Goal: Task Accomplishment & Management: Manage account settings

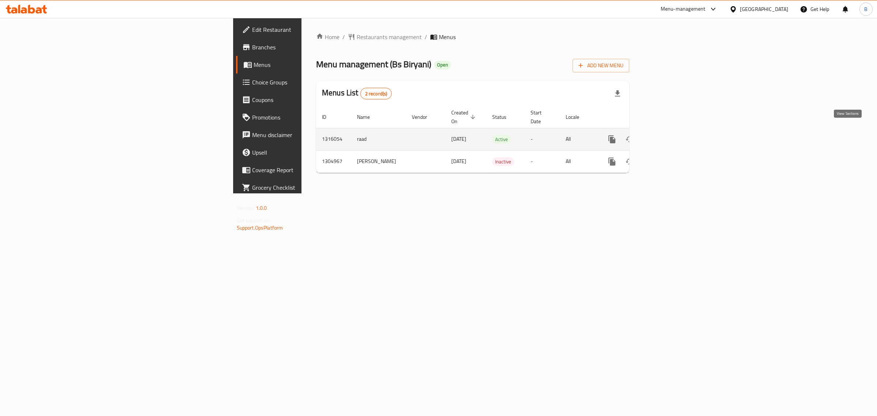
click at [673, 130] on link "enhanced table" at bounding box center [665, 139] width 18 height 18
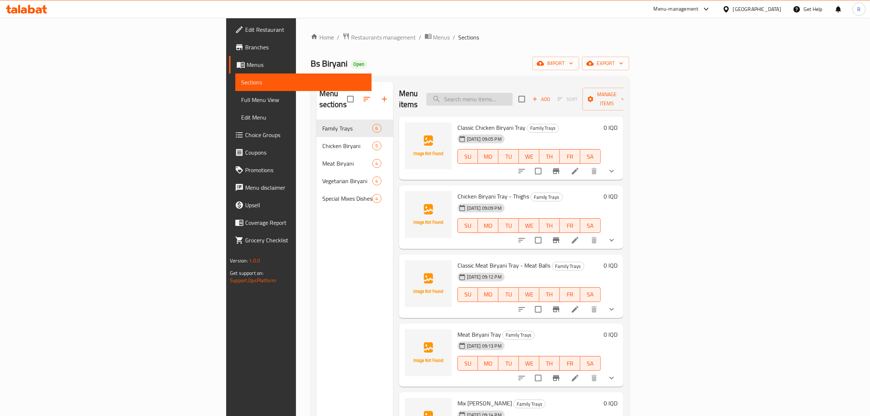
click at [512, 93] on input "search" at bounding box center [469, 99] width 86 height 13
type input "f"
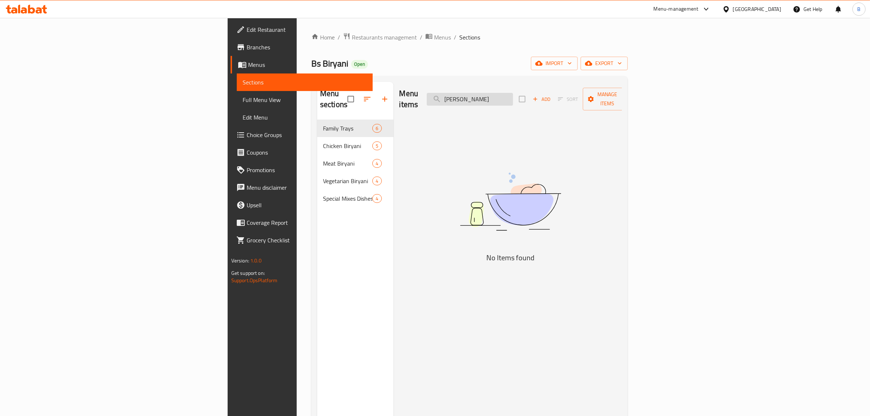
click at [513, 93] on input "برياني كلاسك" at bounding box center [470, 99] width 86 height 13
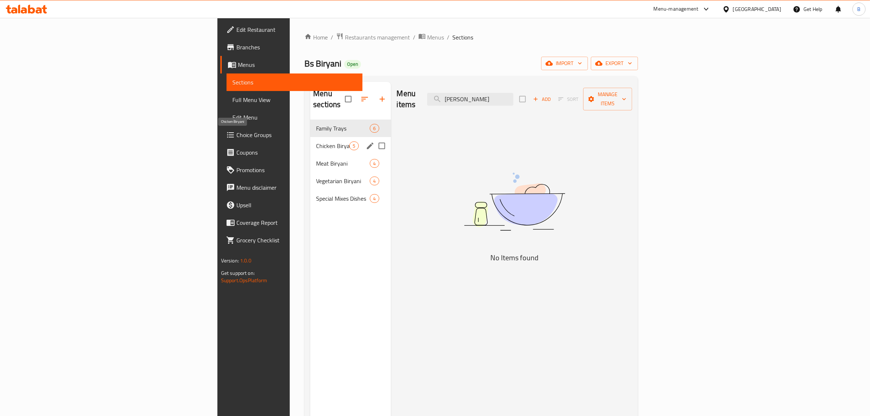
click at [316, 141] on span "Chicken Biryani" at bounding box center [332, 145] width 33 height 9
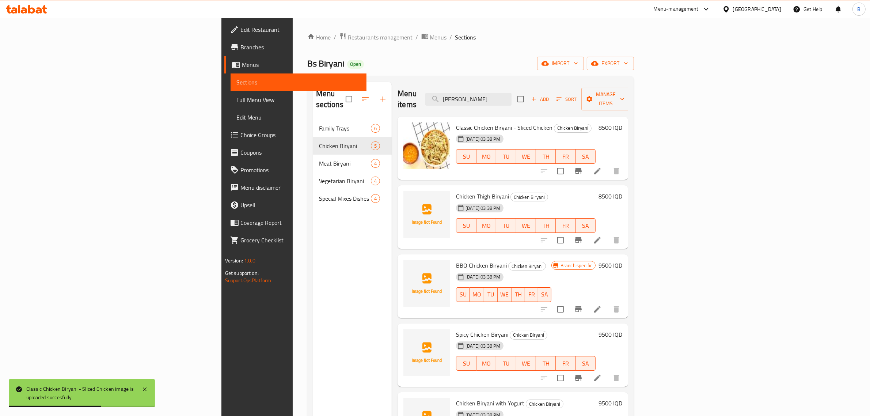
click at [456, 191] on span "Chicken Thigh Biryani" at bounding box center [482, 196] width 53 height 11
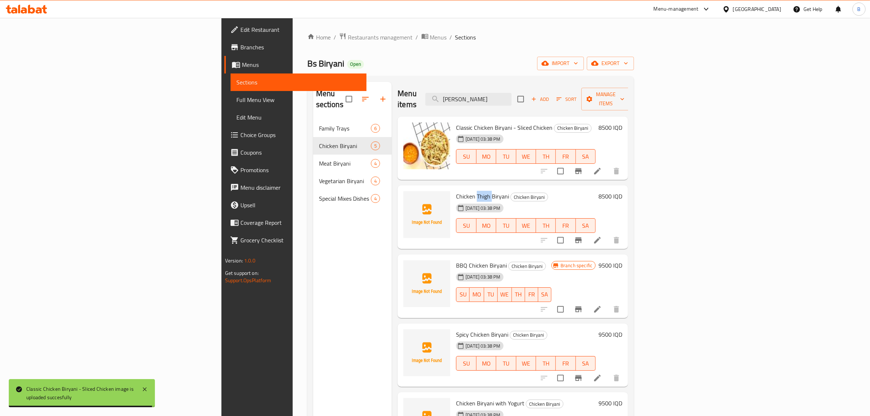
click at [456, 191] on span "Chicken Thigh Biryani" at bounding box center [482, 196] width 53 height 11
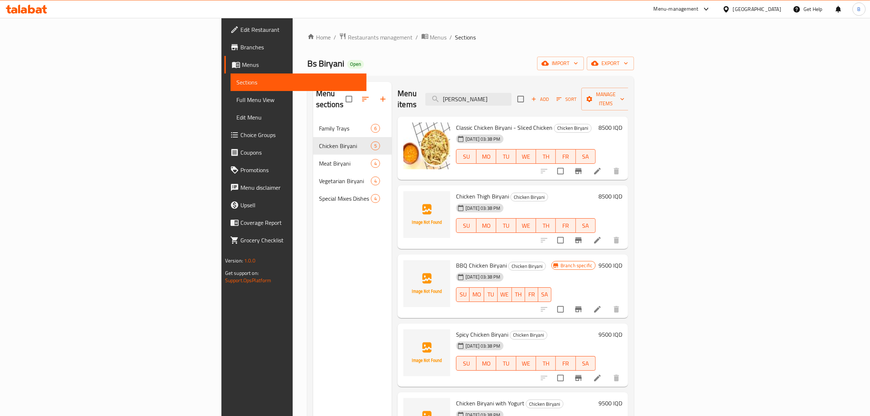
click at [456, 191] on span "Chicken Thigh Biryani" at bounding box center [482, 196] width 53 height 11
copy h6 "Chicken Thigh Biryani"
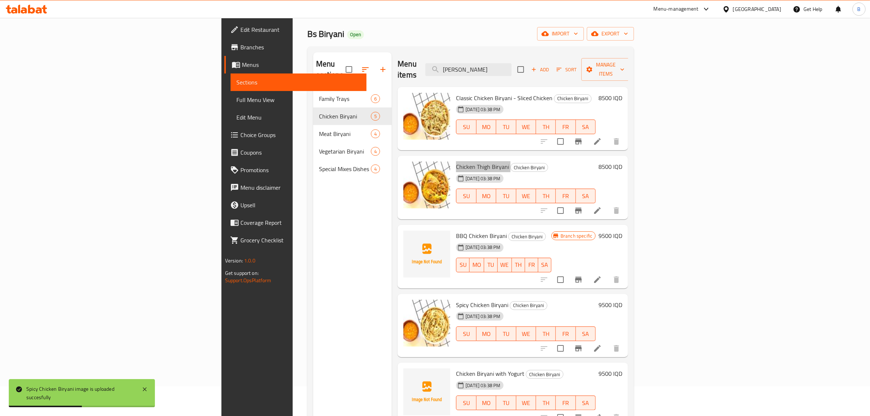
scroll to position [46, 0]
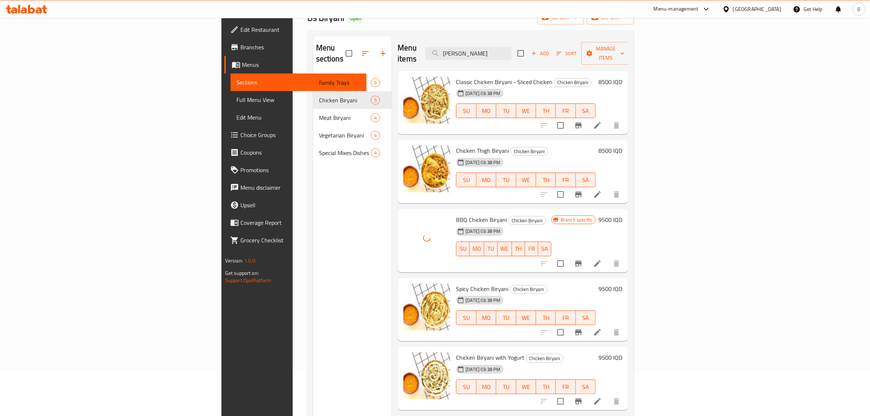
click at [313, 326] on div "Menu sections Family Trays 6 Chicken Biryani 5 Meat Biryani 4 Vegetarian Biryan…" at bounding box center [352, 244] width 79 height 416
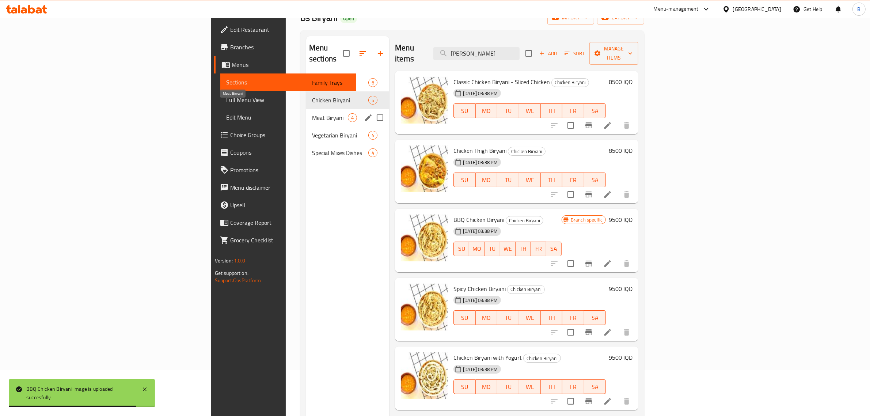
click at [312, 113] on span "Meat Biryani" at bounding box center [330, 117] width 36 height 9
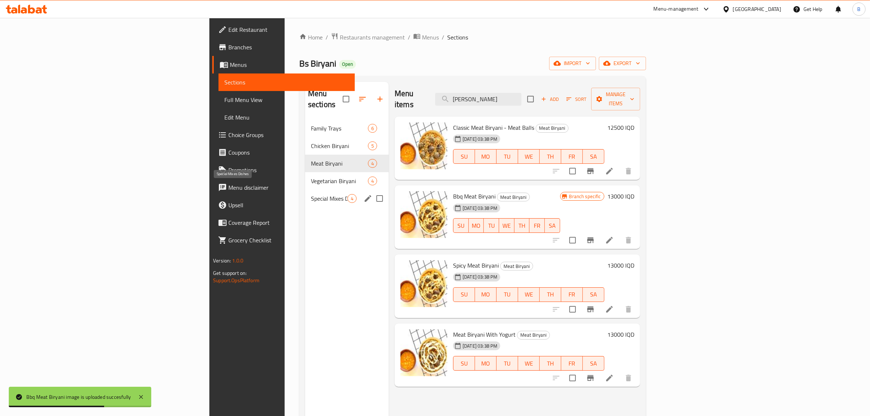
click at [311, 194] on span "Special Mixes Dishes" at bounding box center [329, 198] width 37 height 9
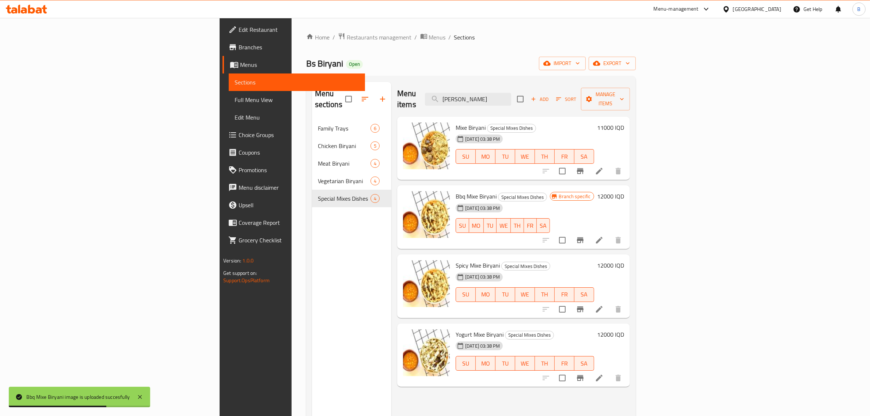
click at [312, 355] on div "Menu sections Family Trays 6 Chicken Biryani 5 Meat Biryani 4 Vegetarian Biryan…" at bounding box center [352, 290] width 80 height 416
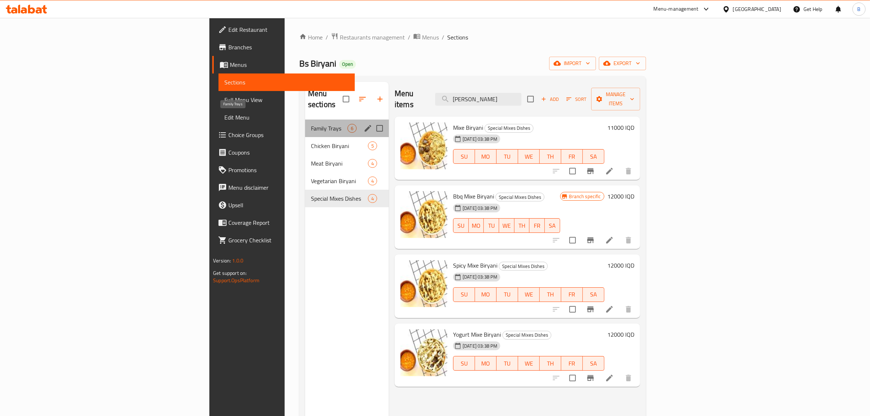
click at [311, 124] on span "Family Trays" at bounding box center [329, 128] width 37 height 9
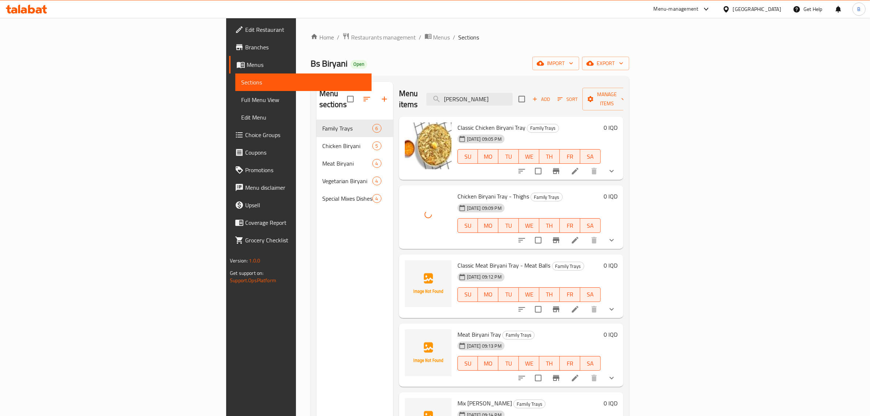
click at [316, 308] on div "Menu sections Family Trays 6 Chicken Biryani 5 Meat Biryani 4 Vegetarian Biryan…" at bounding box center [354, 290] width 77 height 416
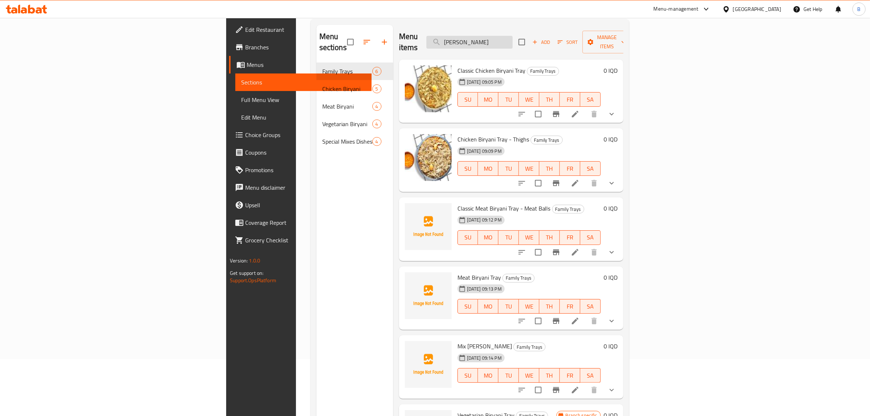
click at [512, 37] on input "برياني كلاسك" at bounding box center [469, 42] width 86 height 13
type input "h"
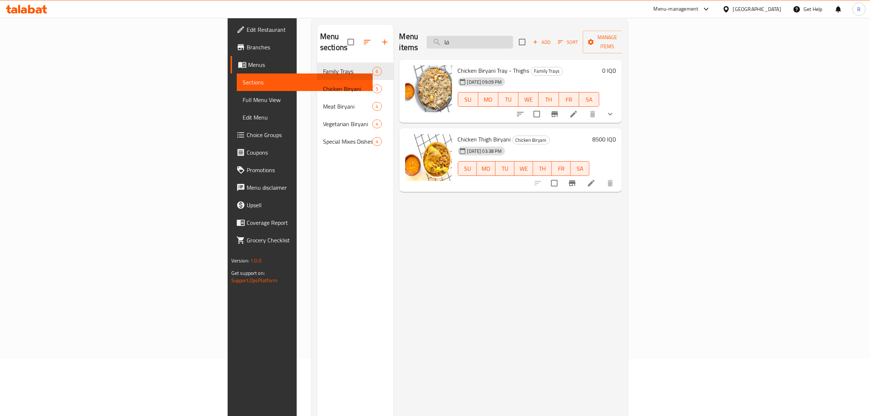
type input "ف"
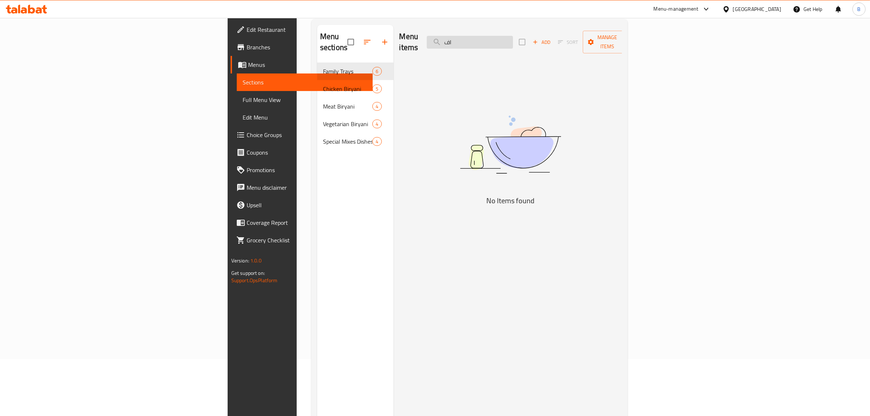
type input "ا"
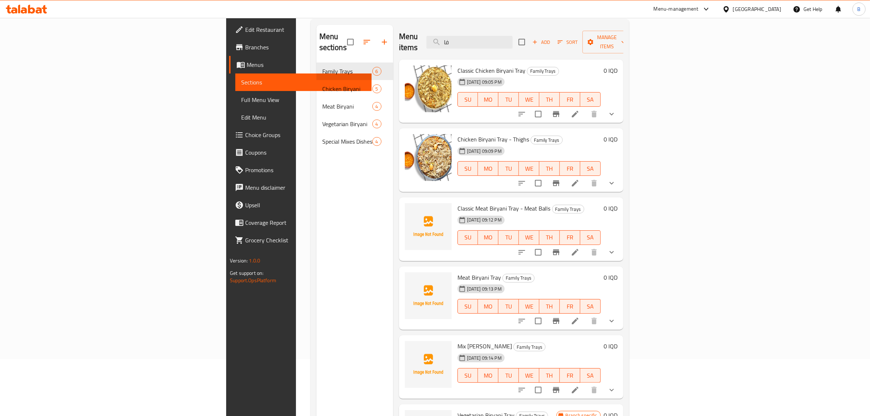
type input "ف"
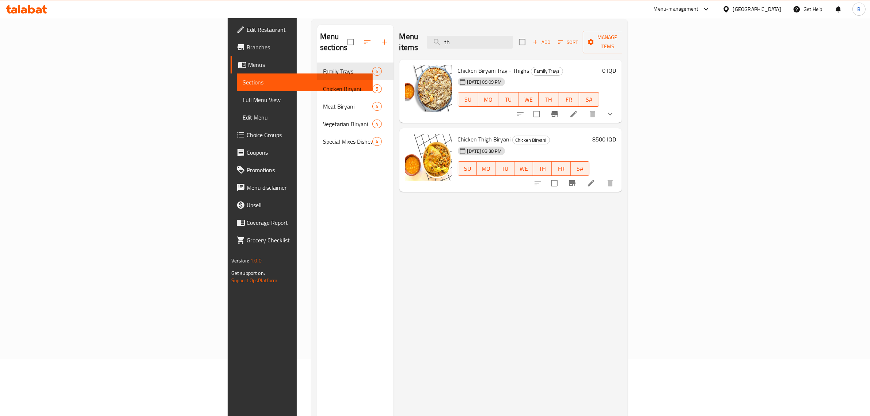
type input "t"
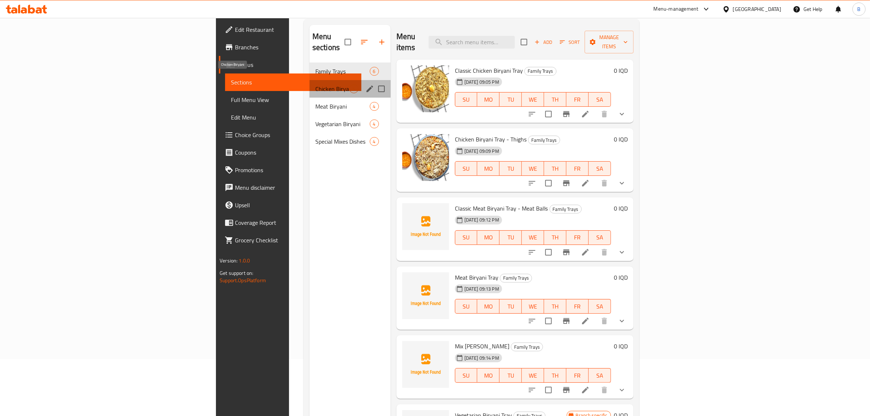
click at [315, 84] on span "Chicken Biryani" at bounding box center [332, 88] width 34 height 9
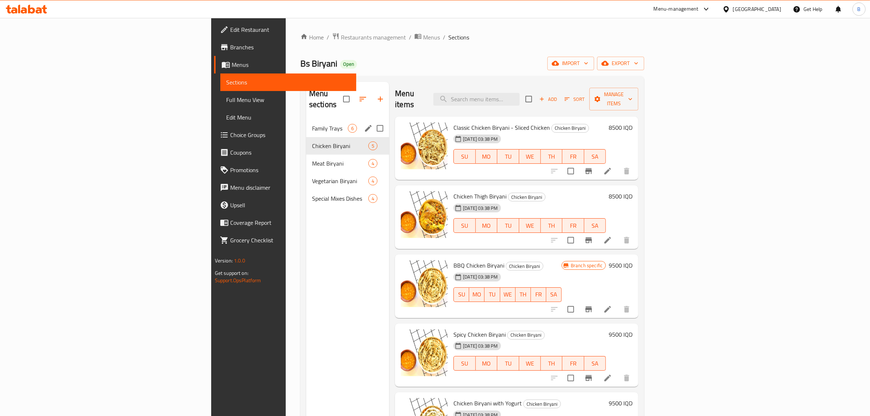
click at [306, 119] on div "Family Trays 6" at bounding box center [347, 128] width 83 height 18
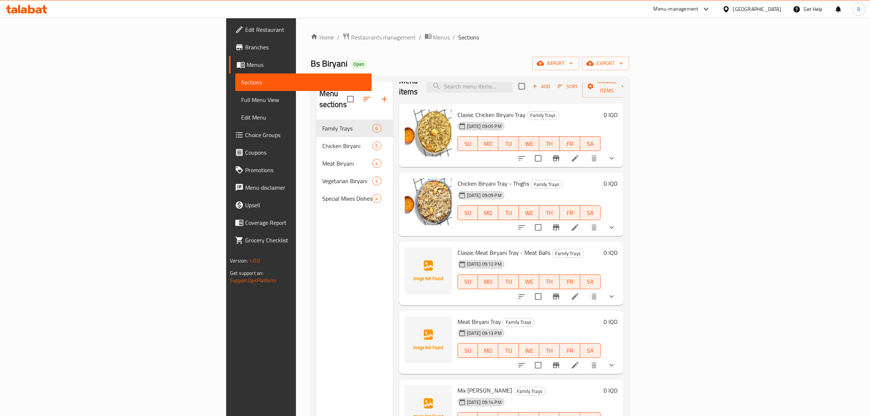
scroll to position [15, 0]
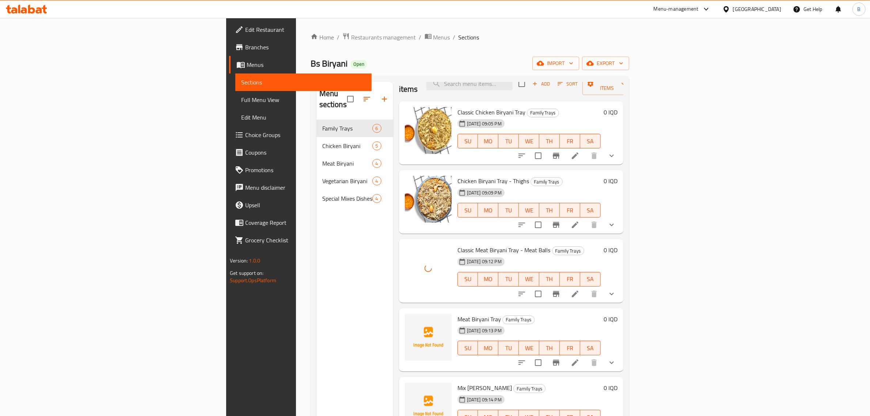
click at [316, 335] on div "Menu sections Family Trays 6 Chicken Biryani 5 Meat Biryani 4 Vegetarian Biryan…" at bounding box center [354, 290] width 77 height 416
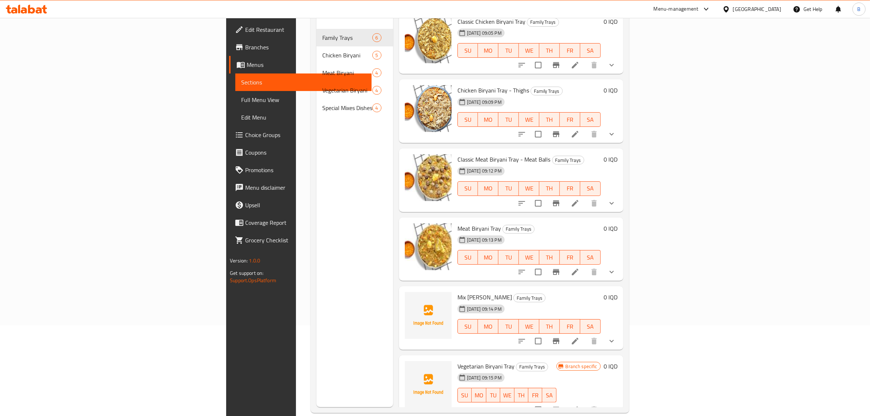
scroll to position [91, 0]
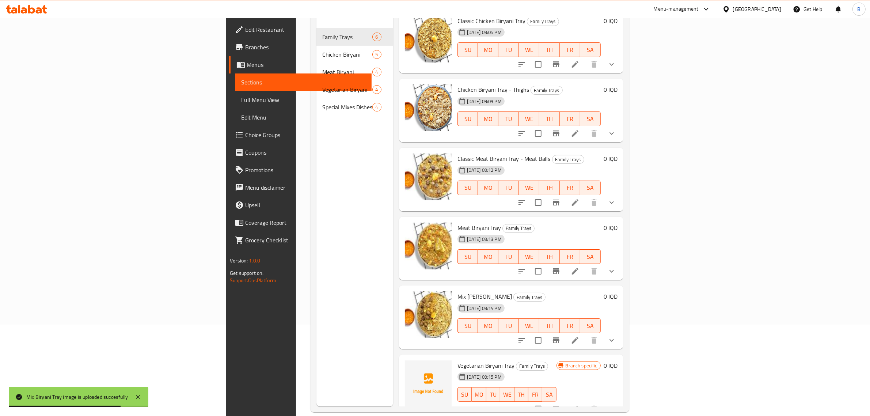
click at [616, 336] on icon "show more" at bounding box center [611, 340] width 9 height 9
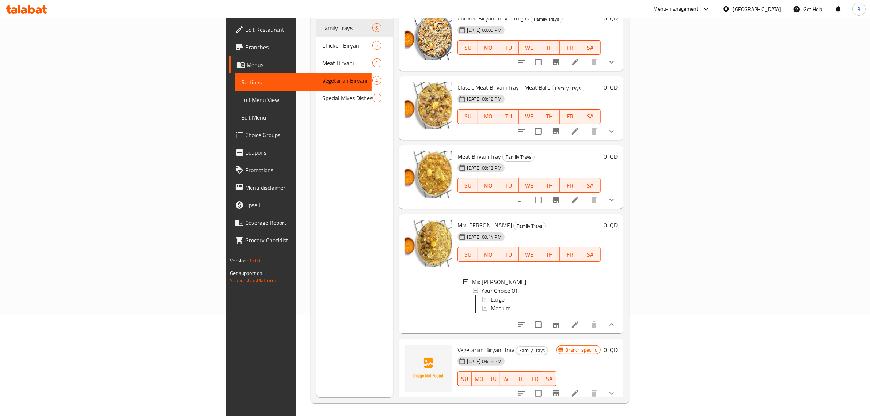
scroll to position [103, 0]
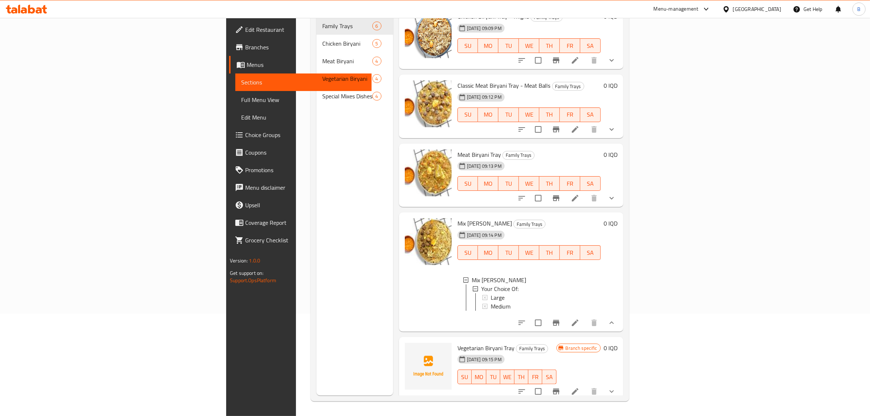
click at [457, 343] on span "Vegetarian Biryani Tray" at bounding box center [485, 347] width 57 height 11
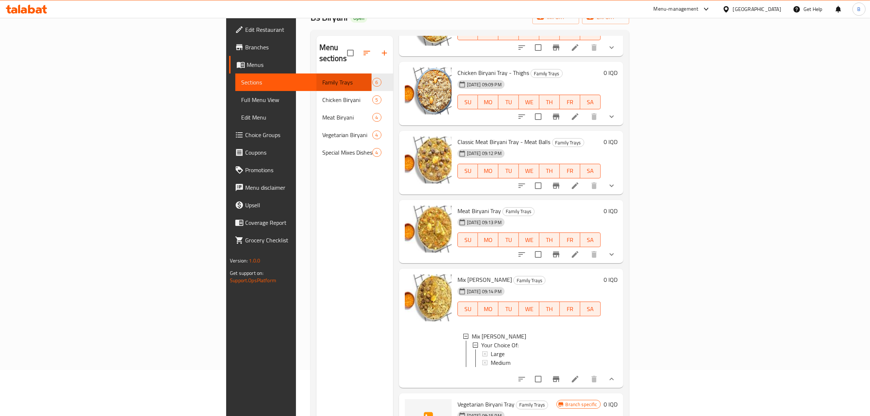
scroll to position [0, 0]
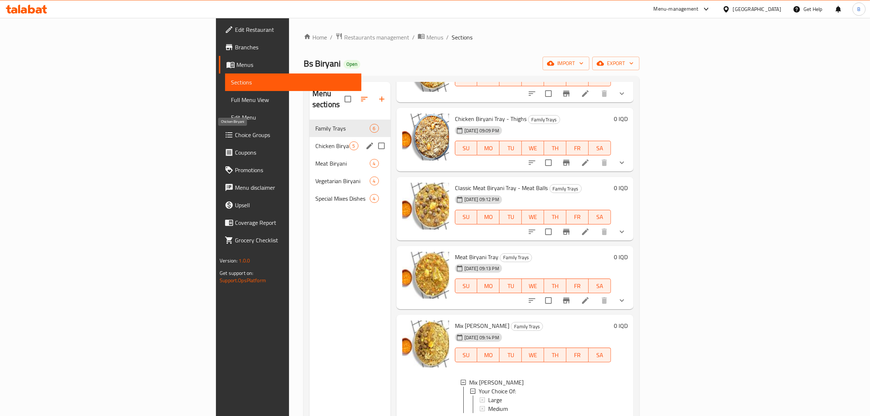
click at [315, 141] on span "Chicken Biryani" at bounding box center [332, 145] width 34 height 9
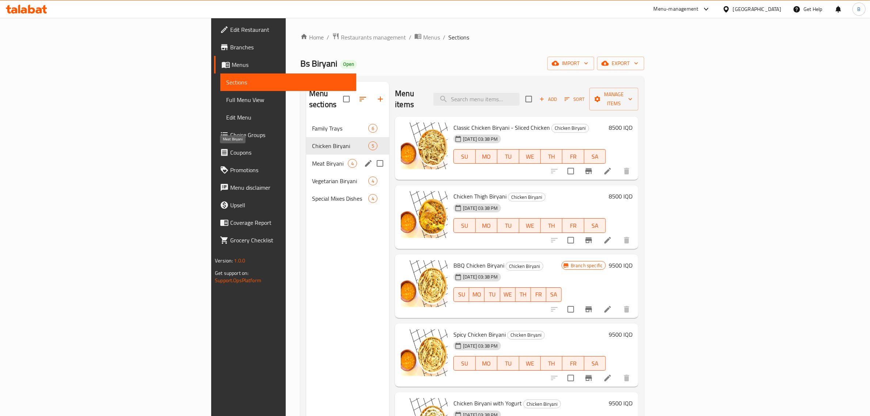
click at [312, 159] on span "Meat Biryani" at bounding box center [330, 163] width 36 height 9
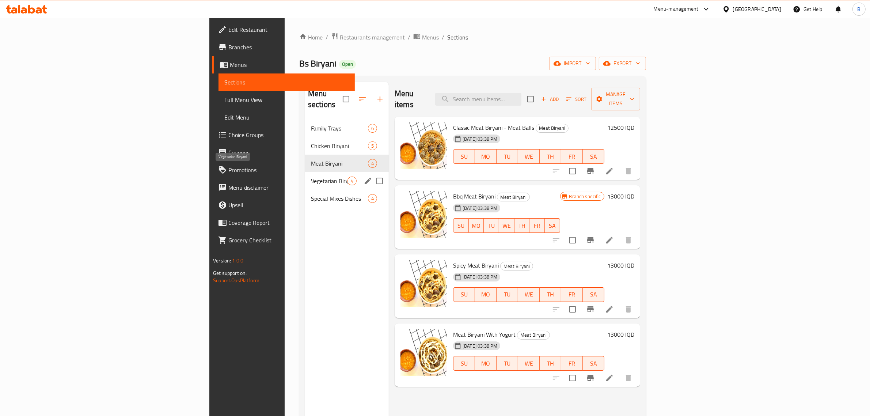
click at [311, 176] on span "Vegetarian Biryani" at bounding box center [329, 180] width 37 height 9
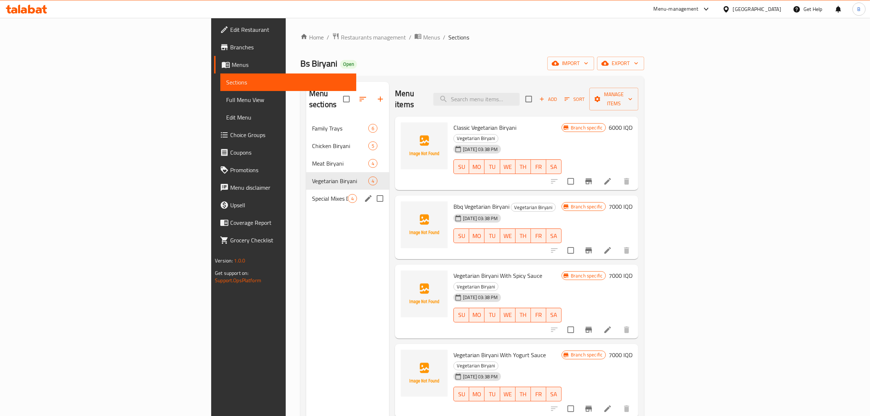
click at [306, 190] on div "Special Mixes Dishes 4" at bounding box center [347, 199] width 83 height 18
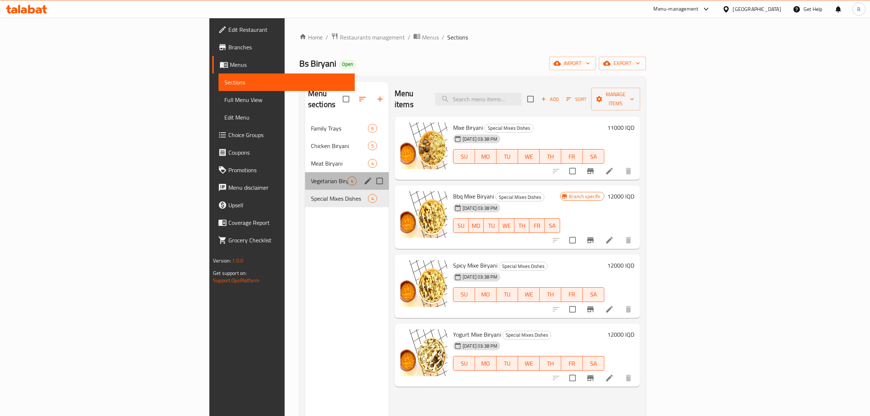
click at [305, 172] on div "Vegetarian Biryani 4" at bounding box center [347, 181] width 84 height 18
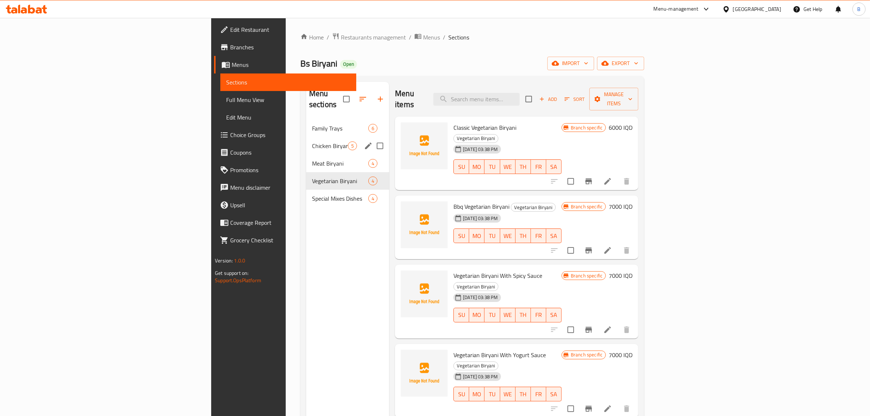
click at [306, 137] on div "Chicken Biryani 5" at bounding box center [347, 146] width 83 height 18
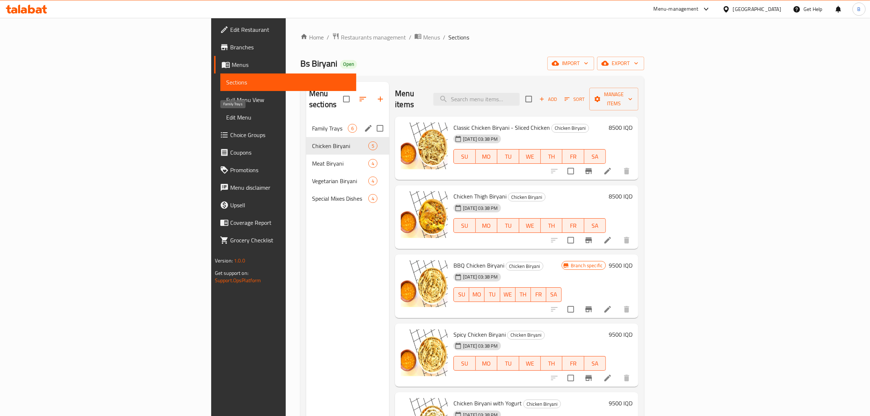
click at [312, 124] on span "Family Trays" at bounding box center [330, 128] width 36 height 9
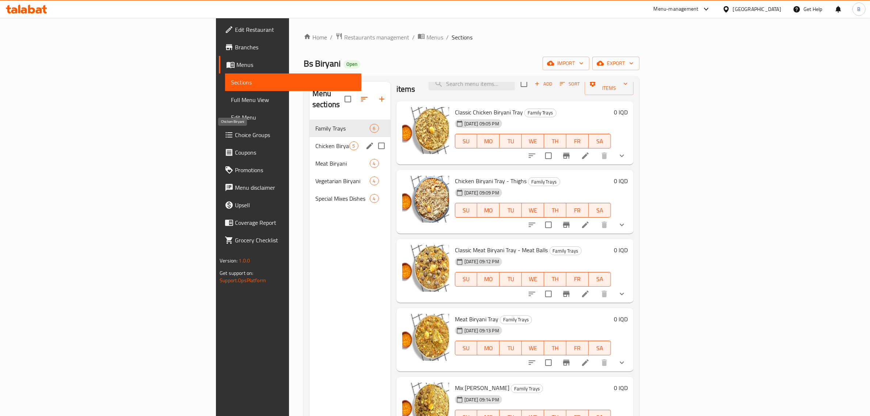
click at [309, 137] on div "Chicken Biryani 5" at bounding box center [349, 146] width 81 height 18
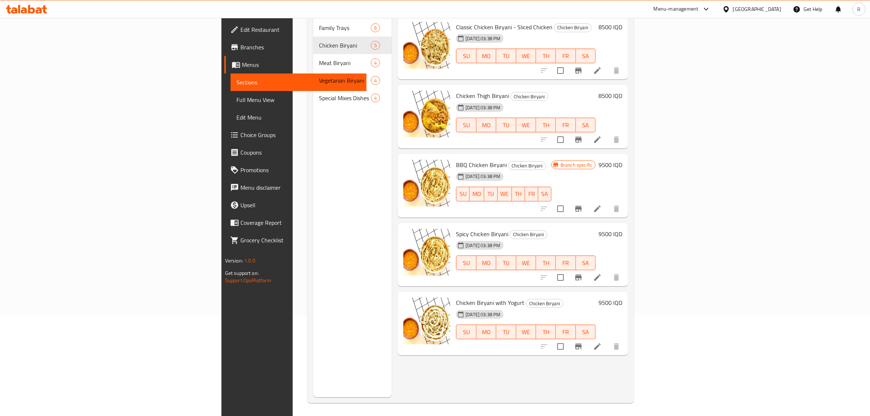
scroll to position [103, 0]
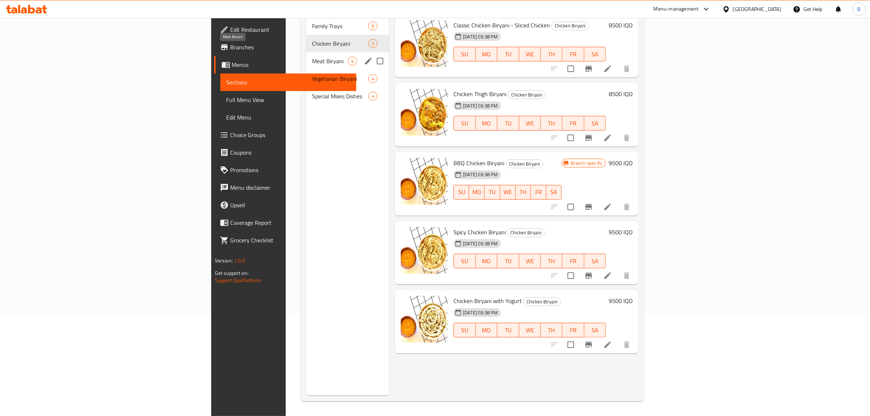
click at [312, 57] on span "Meat Biryani" at bounding box center [330, 61] width 36 height 9
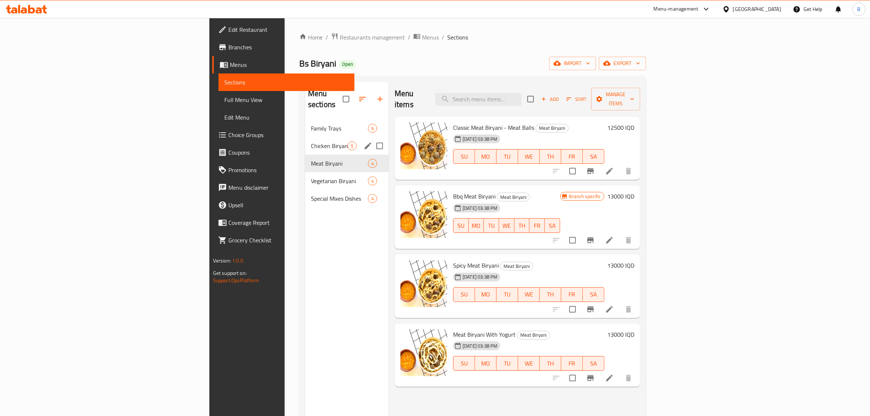
click at [305, 137] on div "Chicken Biryani 5" at bounding box center [347, 146] width 84 height 18
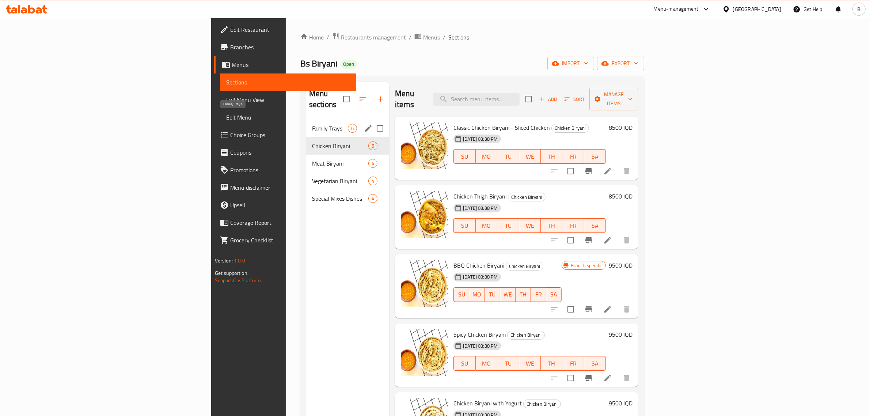
click at [312, 124] on span "Family Trays" at bounding box center [330, 128] width 36 height 9
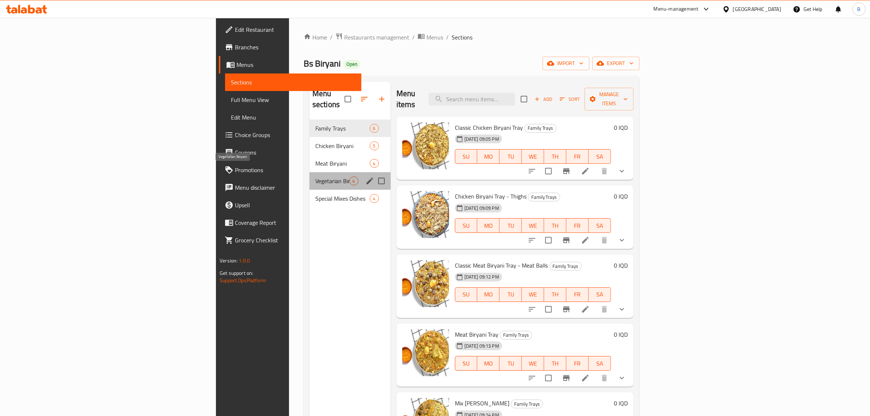
click at [315, 176] on span "Vegetarian Biryani" at bounding box center [332, 180] width 34 height 9
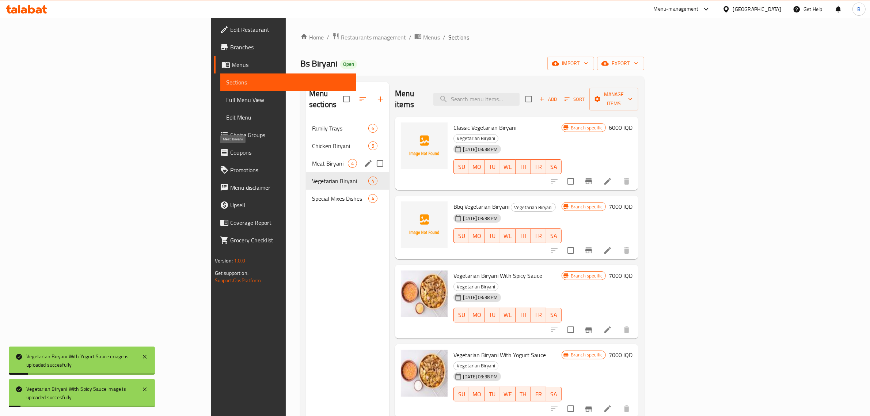
click at [312, 159] on span "Meat Biryani" at bounding box center [330, 163] width 36 height 9
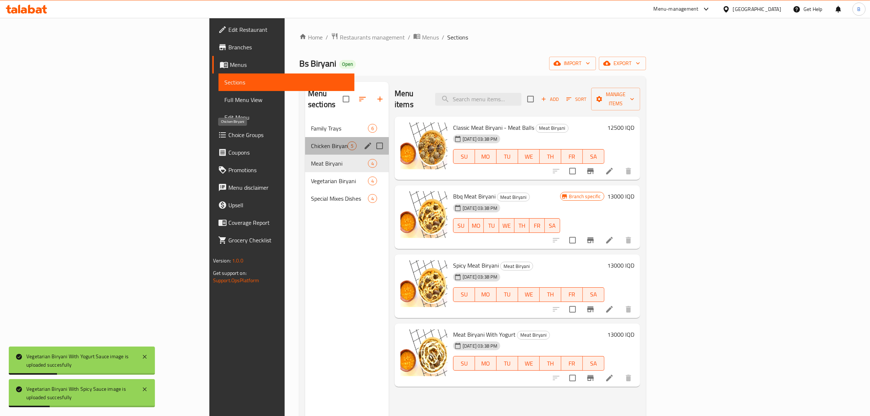
click at [311, 141] on span "Chicken Biryani" at bounding box center [329, 145] width 37 height 9
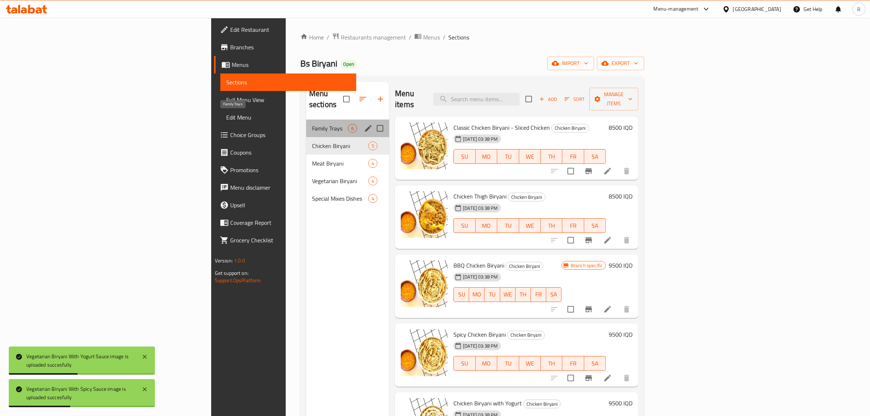
click at [312, 124] on span "Family Trays" at bounding box center [330, 128] width 36 height 9
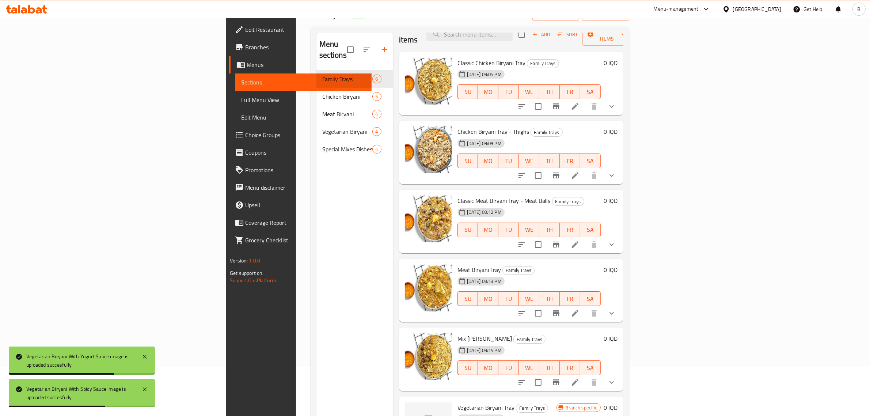
scroll to position [103, 0]
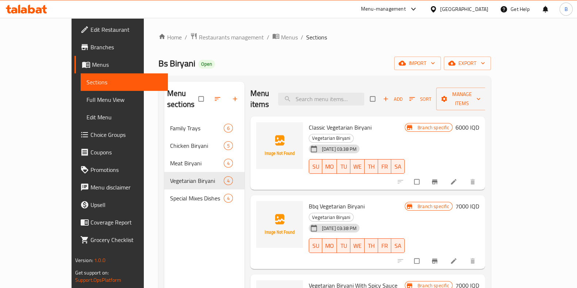
click at [33, 6] on icon at bounding box center [26, 9] width 41 height 9
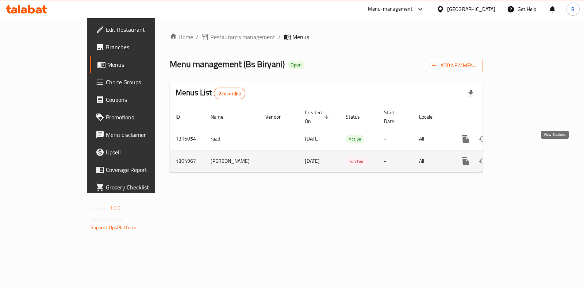
click at [523, 157] on icon "enhanced table" at bounding box center [518, 161] width 9 height 9
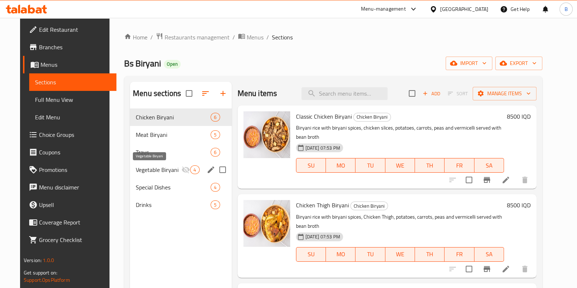
click at [158, 166] on span "Vegetable Biryani" at bounding box center [159, 169] width 46 height 9
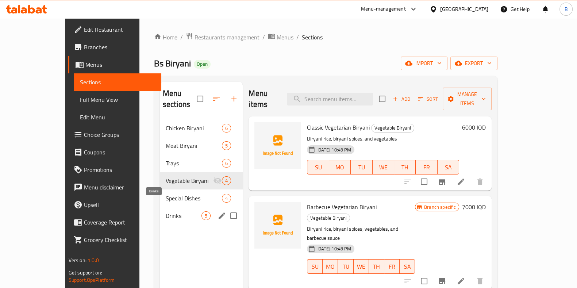
click at [166, 211] on span "Drinks" at bounding box center [184, 215] width 36 height 9
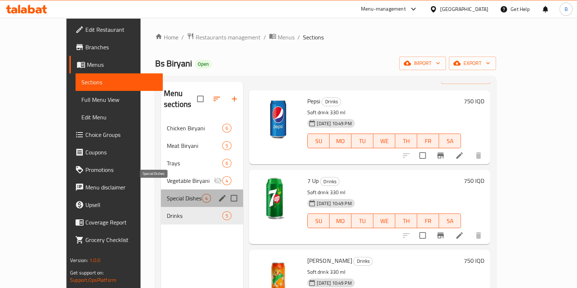
click at [167, 194] on span "Special Dishes" at bounding box center [184, 198] width 35 height 9
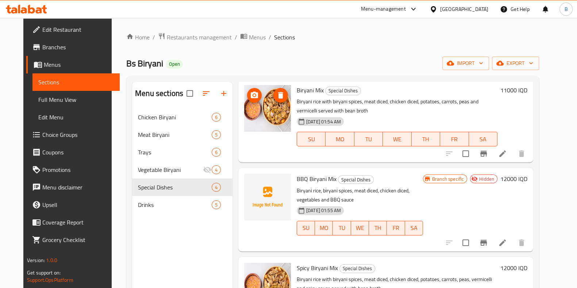
scroll to position [85, 0]
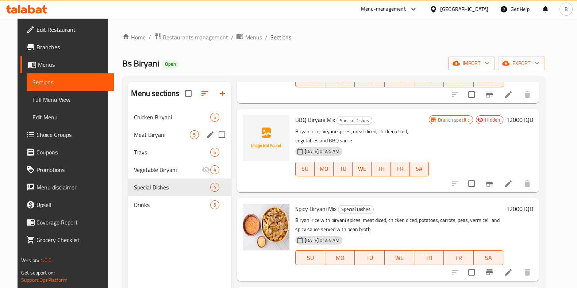
click at [163, 135] on span "Meat Biryani" at bounding box center [162, 134] width 56 height 9
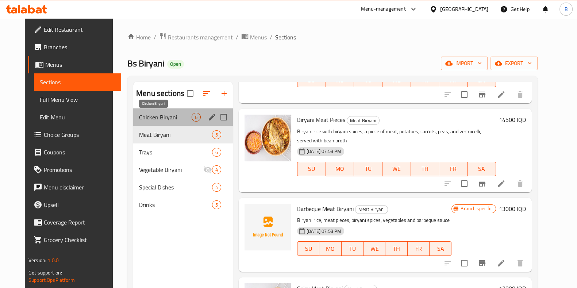
click at [167, 119] on span "Chicken Biryani" at bounding box center [165, 117] width 53 height 9
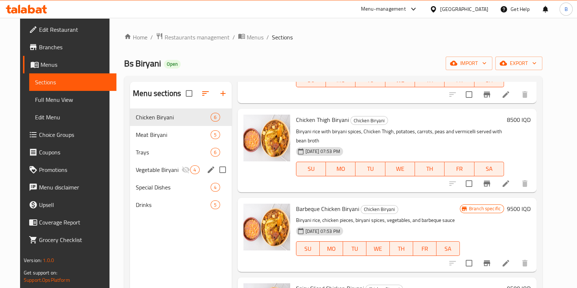
click at [174, 162] on div "Vegetable Biryani 4" at bounding box center [181, 170] width 102 height 18
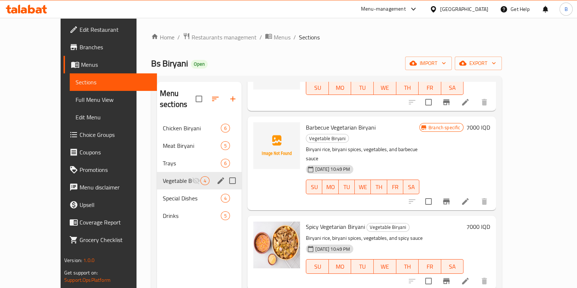
scroll to position [49, 0]
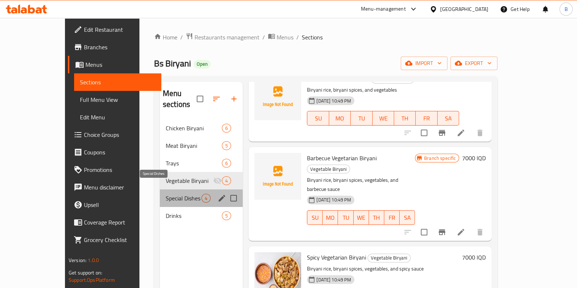
click at [169, 194] on span "Special Dishes" at bounding box center [184, 198] width 36 height 9
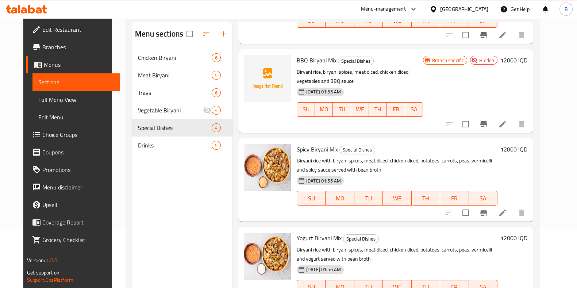
scroll to position [102, 0]
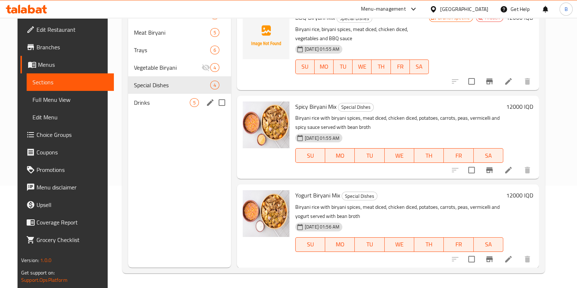
click at [146, 108] on div "Drinks 5" at bounding box center [179, 103] width 103 height 18
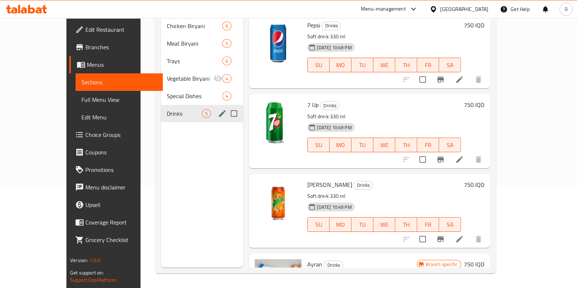
click at [226, 106] on input "Menu sections" at bounding box center [233, 113] width 15 height 15
checkbox input "true"
click at [219, 111] on icon "edit" at bounding box center [222, 113] width 7 height 7
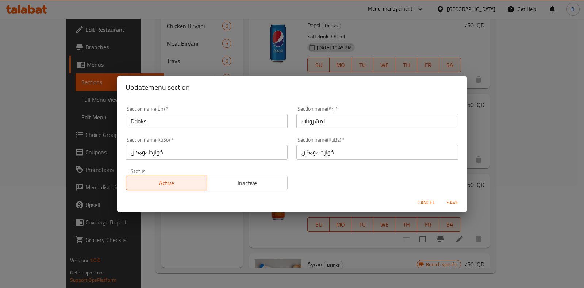
click at [419, 200] on span "Cancel" at bounding box center [427, 202] width 18 height 9
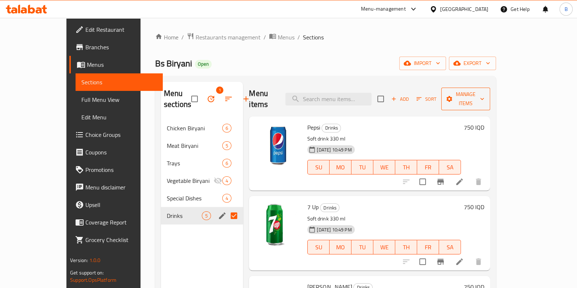
click at [485, 96] on span "Manage items" at bounding box center [465, 99] width 37 height 18
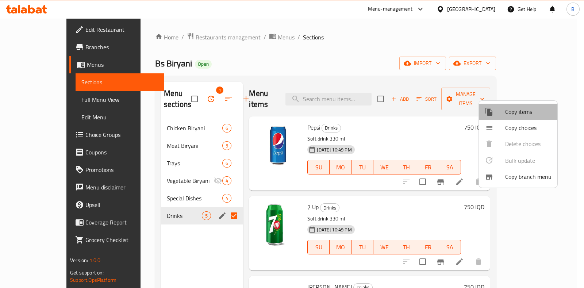
click at [541, 108] on span "Copy items" at bounding box center [529, 111] width 46 height 9
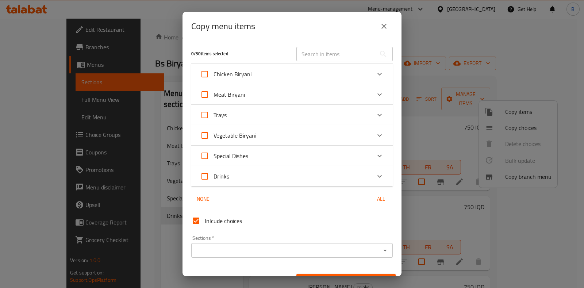
click at [387, 27] on icon "close" at bounding box center [384, 26] width 9 height 9
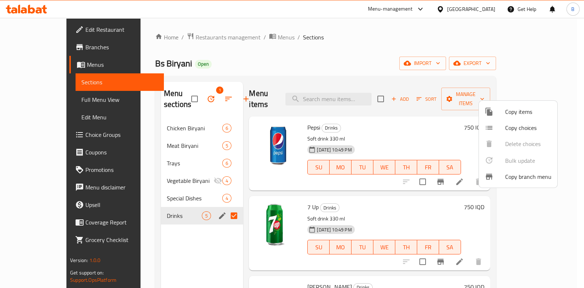
click at [294, 115] on div at bounding box center [292, 144] width 584 height 288
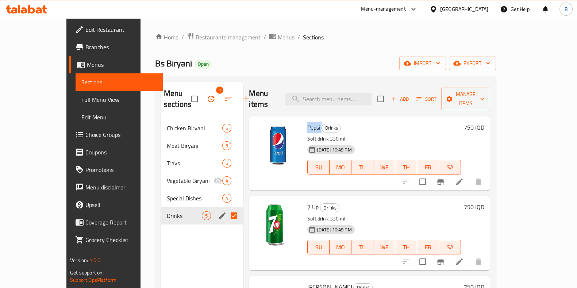
click at [308, 122] on span "Pepsi" at bounding box center [314, 127] width 13 height 11
copy h6 "Pepsi"
click at [308, 202] on span "7 Up" at bounding box center [313, 207] width 11 height 11
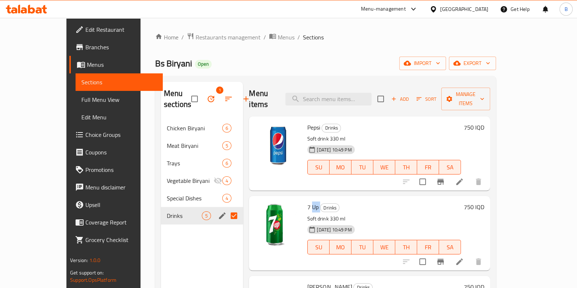
click at [308, 202] on span "7 Up" at bounding box center [313, 207] width 11 height 11
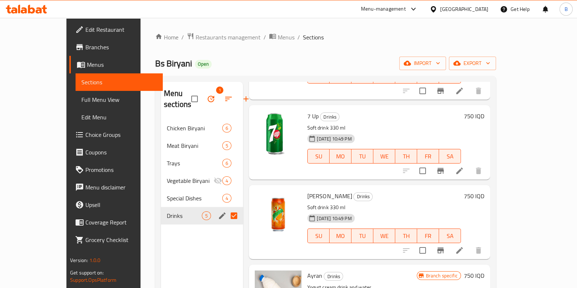
click at [308, 191] on span "Mirinda Orange" at bounding box center [330, 196] width 45 height 11
copy h6 "Mirinda Orange"
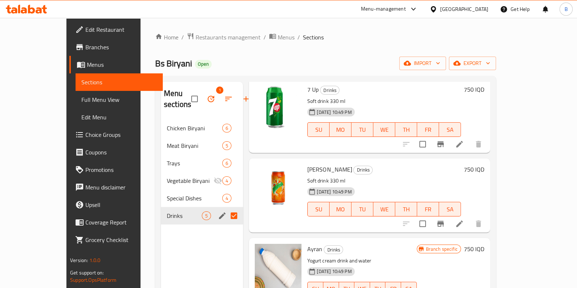
click at [308, 244] on span "Ayran" at bounding box center [315, 249] width 15 height 11
copy h6 "Ayran"
